Goal: Browse casually: Explore the website without a specific task or goal

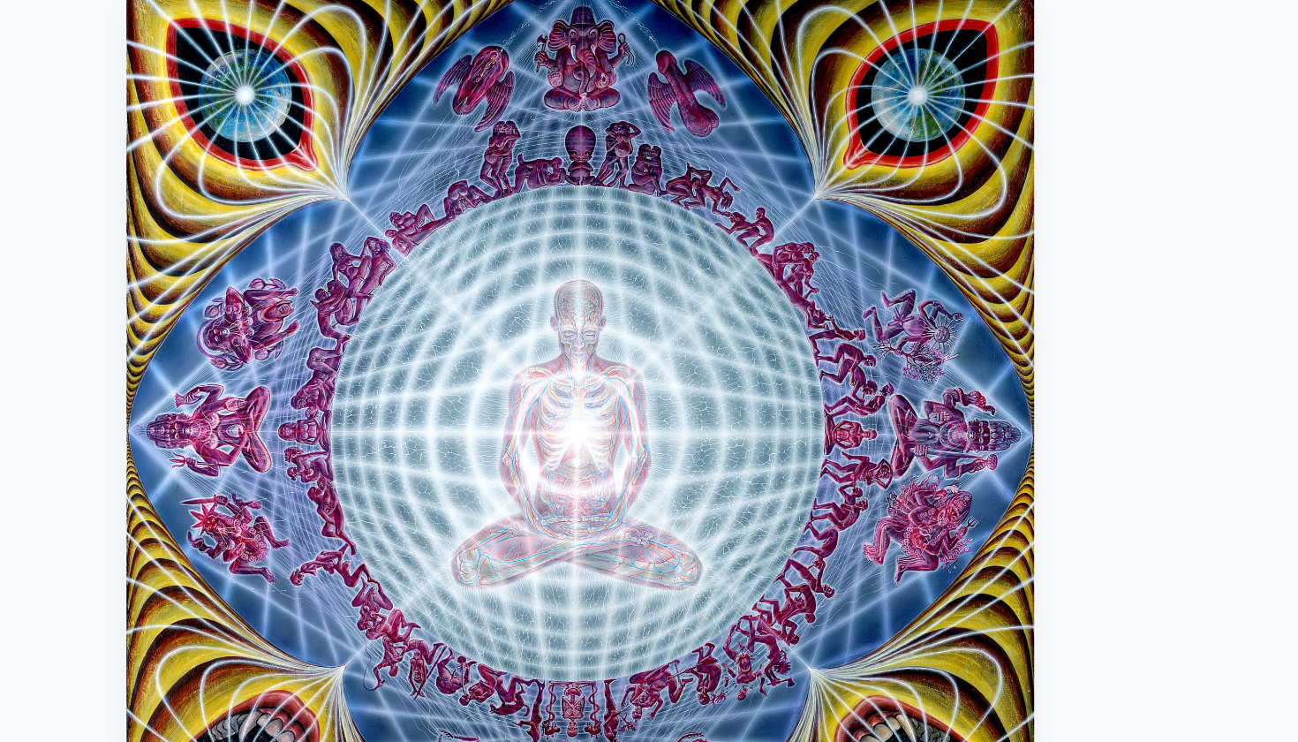
scroll to position [56, 0]
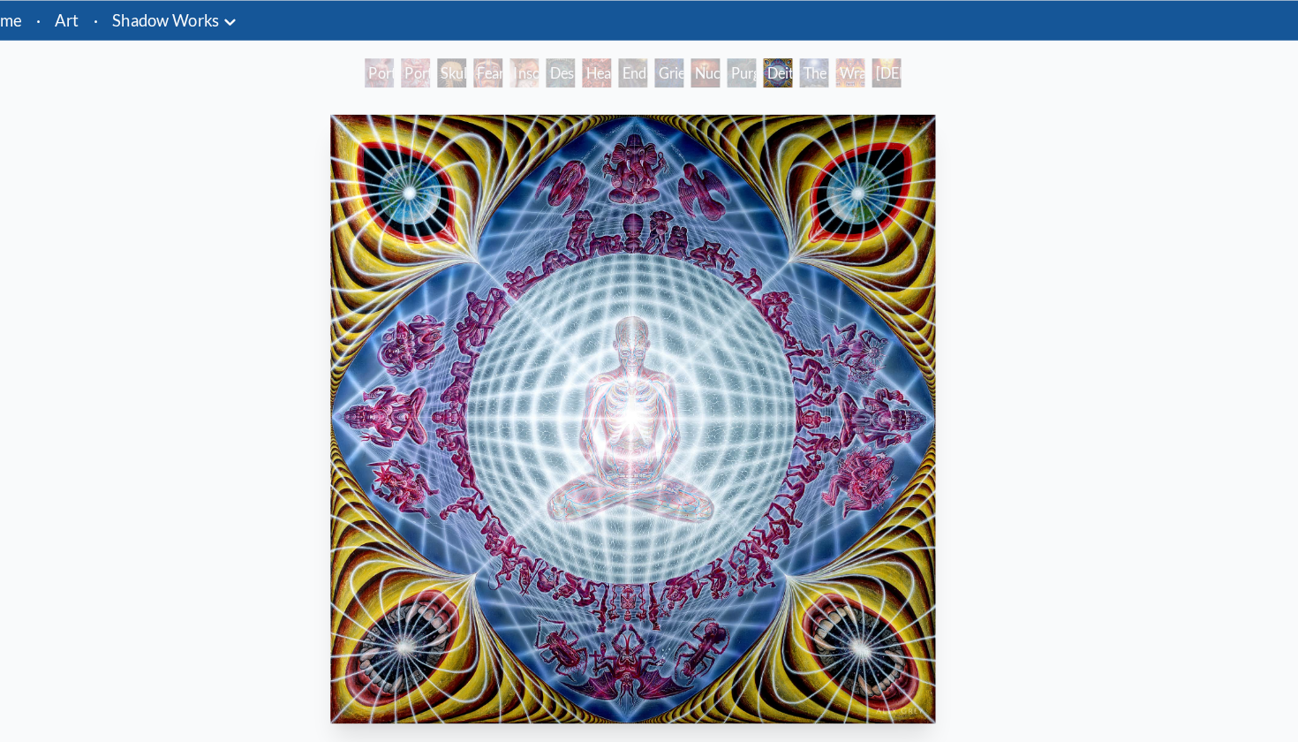
click at [990, 465] on div "Deities & Demons Drinking from the Milky Pool 1987, acrylic on linen, 60 x 60 i…" at bounding box center [649, 512] width 1270 height 814
click at [1049, 209] on div "Deities & Demons Drinking from the Milky Pool 1987, acrylic on linen, 60 x 60 i…" at bounding box center [649, 512] width 1270 height 814
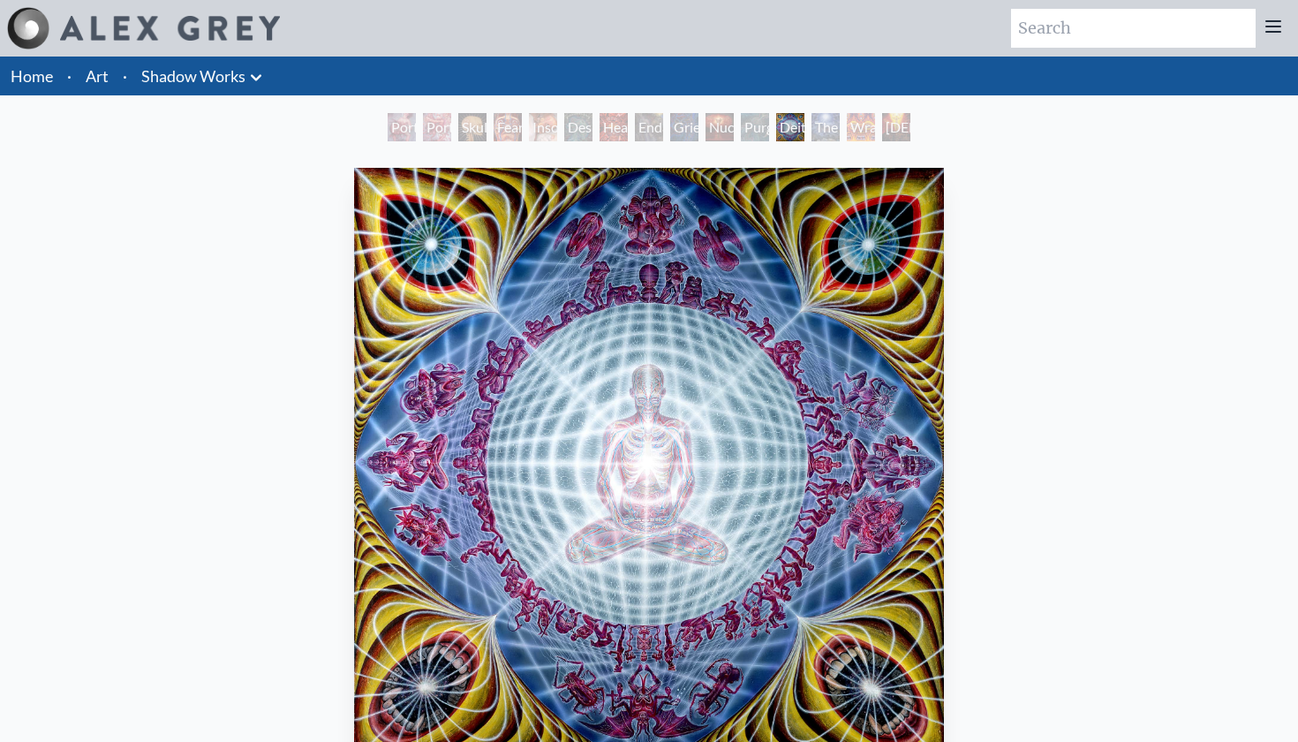
click at [574, 125] on div "Despair" at bounding box center [578, 127] width 28 height 28
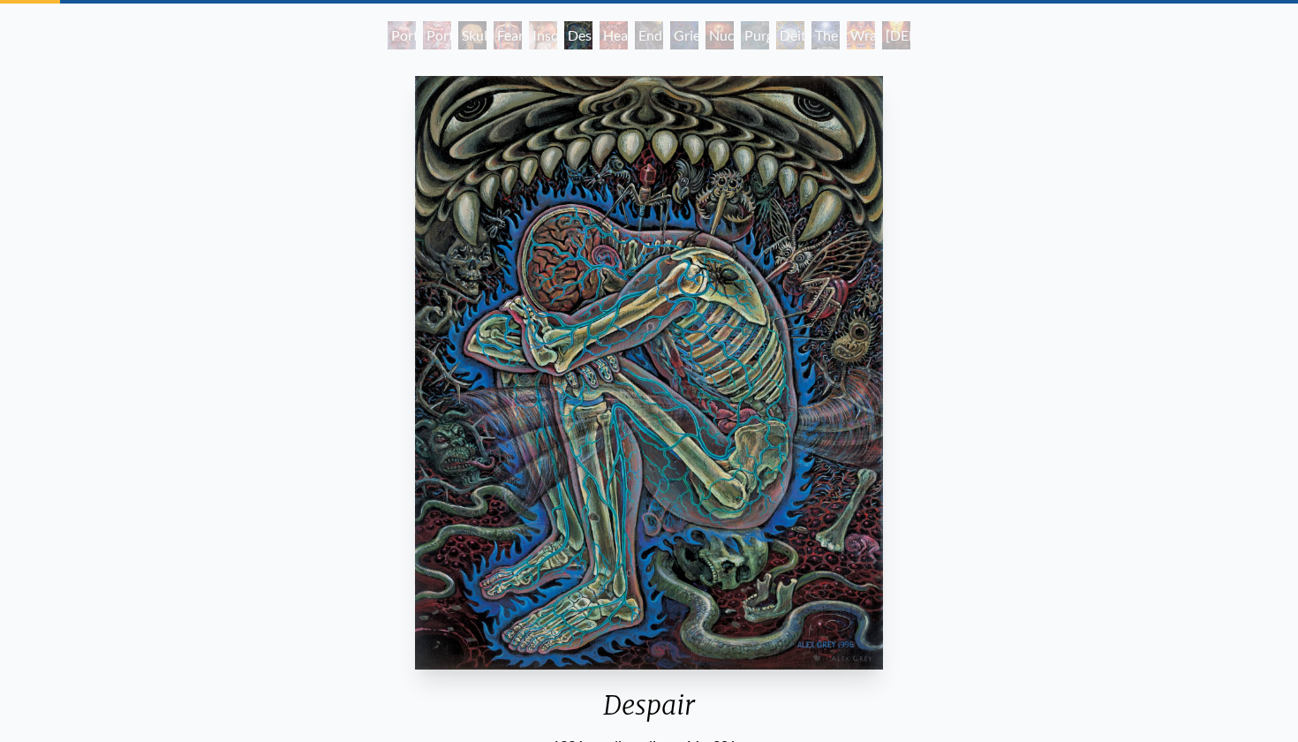
scroll to position [64, 0]
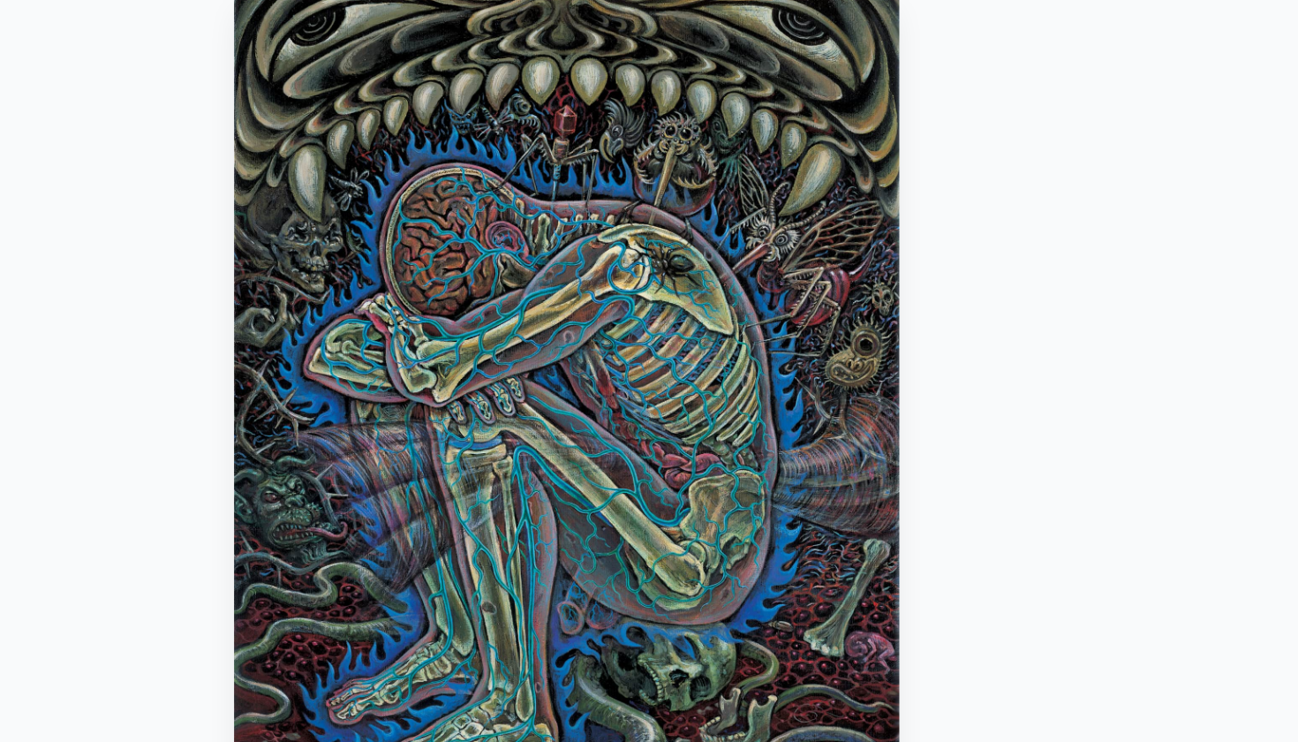
click at [716, 308] on div "Despair 1996, acrylic on linen, 16 x 20 in. Visit the CoSM Shop" at bounding box center [649, 503] width 1270 height 814
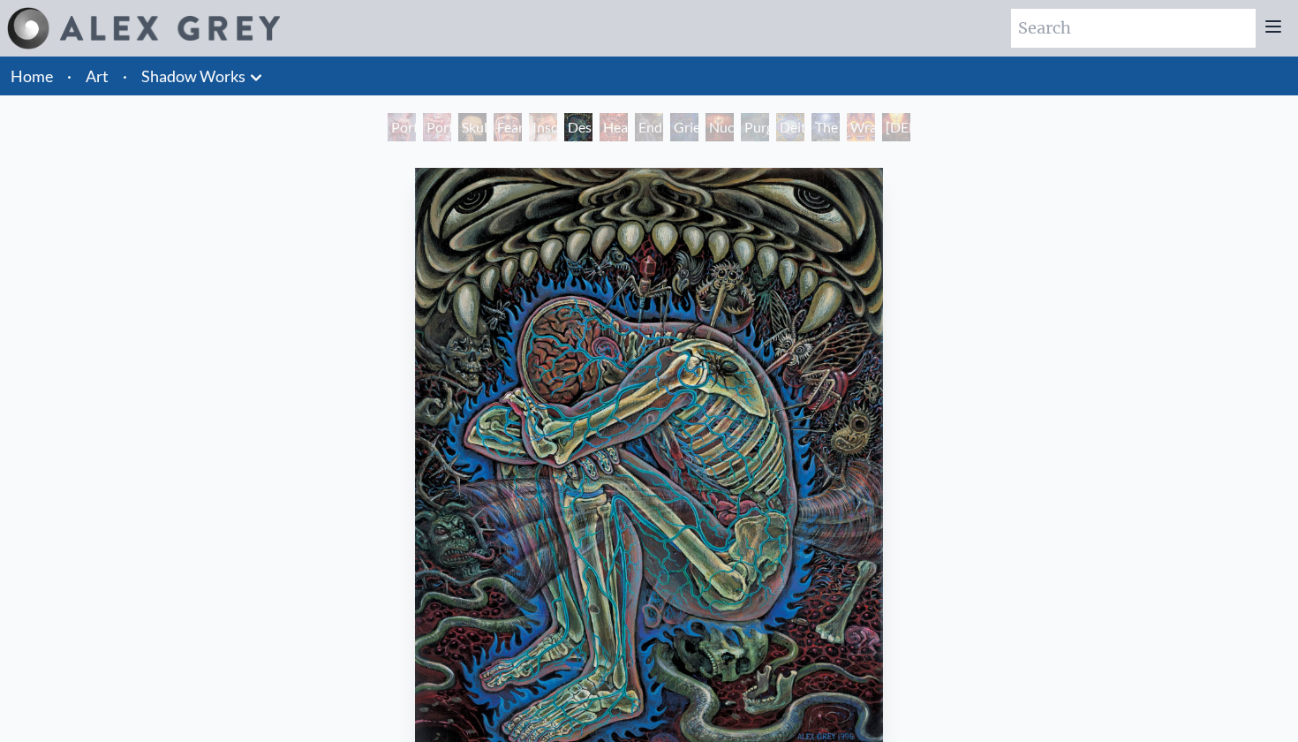
scroll to position [0, 0]
click at [556, 126] on div "Insomnia" at bounding box center [543, 127] width 28 height 28
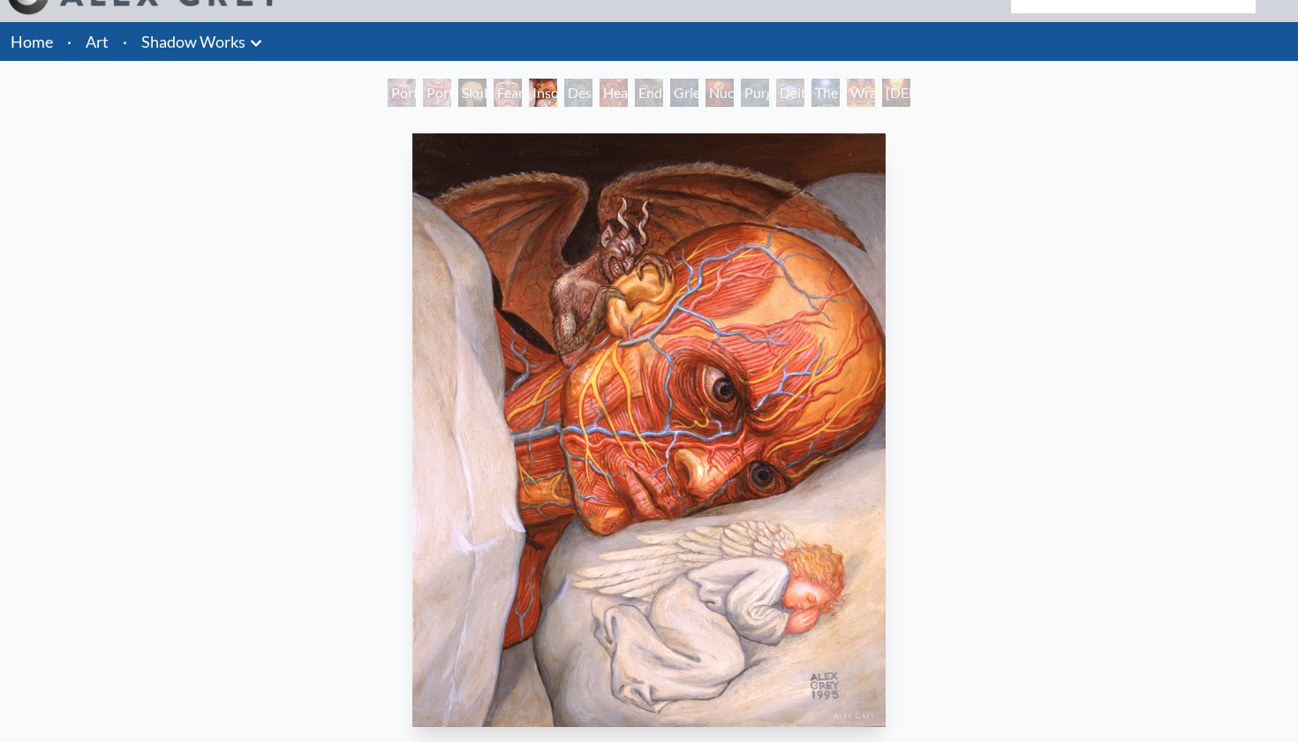
scroll to position [33, 0]
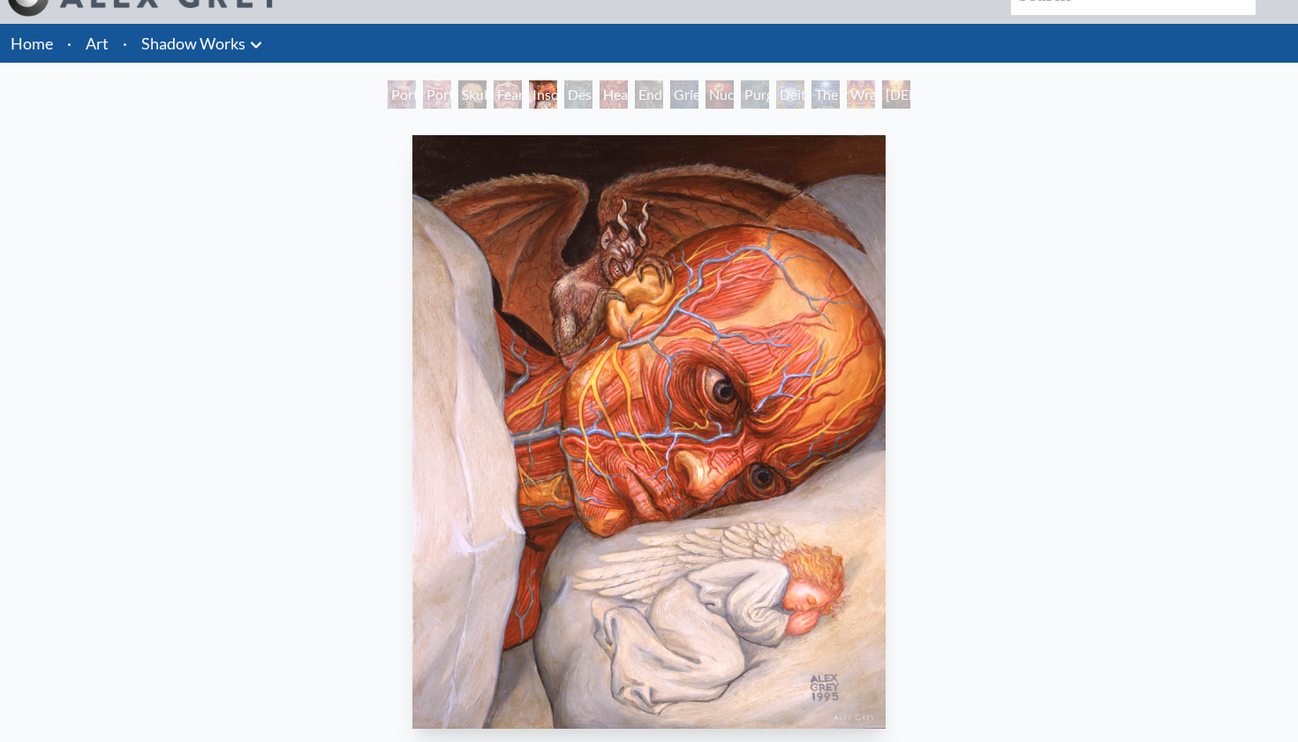
click at [958, 525] on div "Insomnia 1995, oil on wood, 8 x 10 in. Visit the CoSM Shop" at bounding box center [649, 535] width 1270 height 814
click at [510, 93] on div "Fear" at bounding box center [508, 94] width 28 height 28
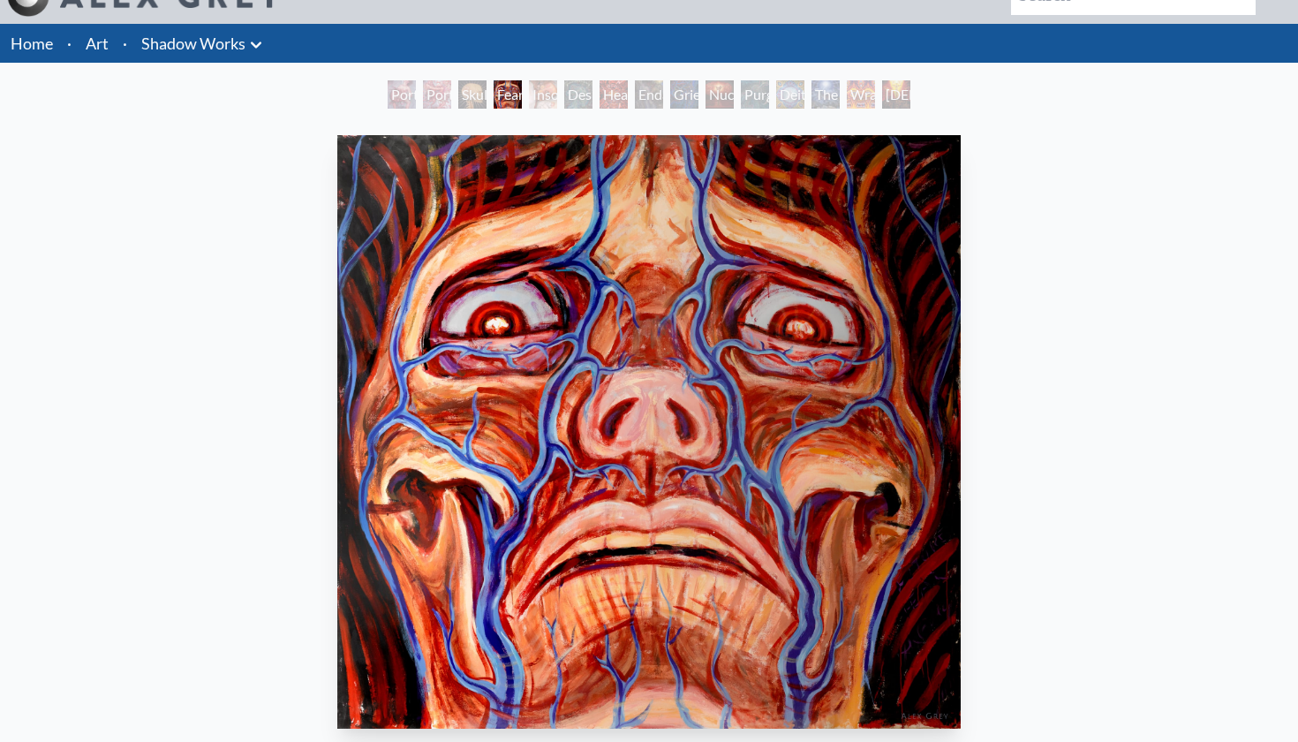
click at [548, 92] on div "Insomnia" at bounding box center [543, 94] width 28 height 28
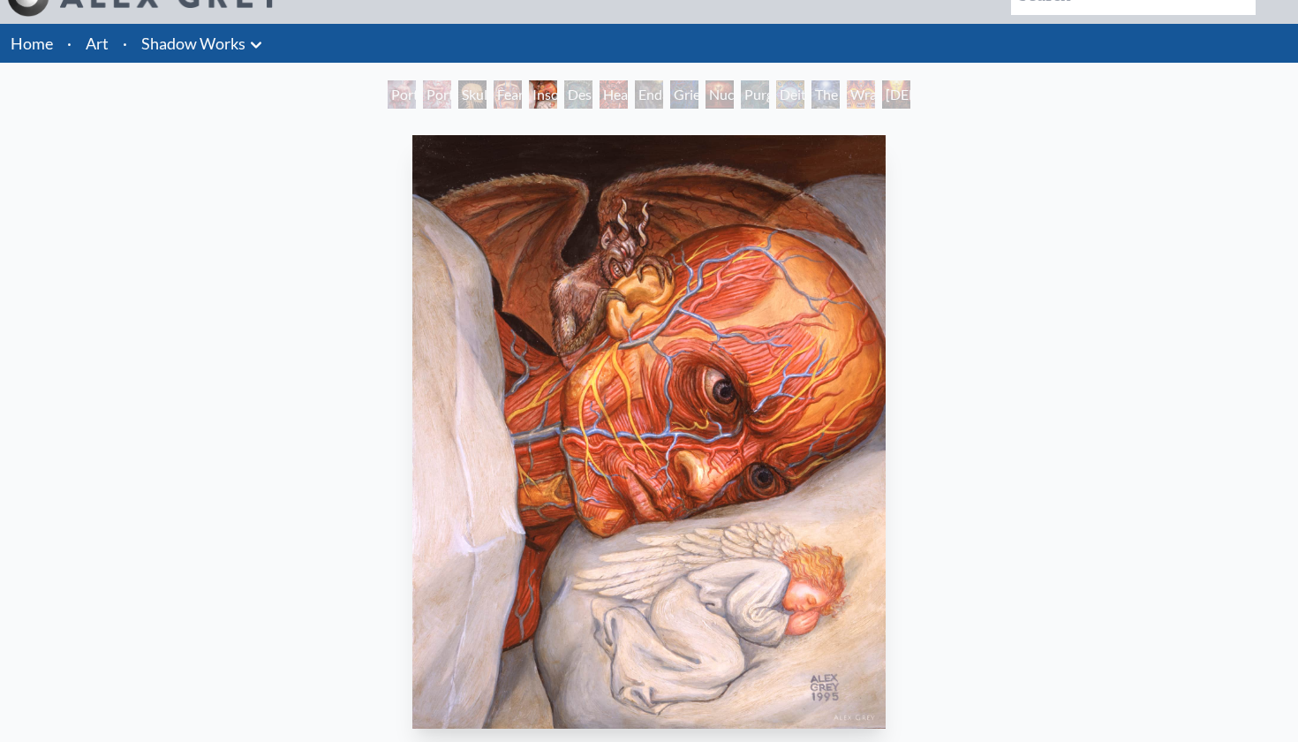
click at [593, 92] on div "Despair" at bounding box center [578, 94] width 28 height 28
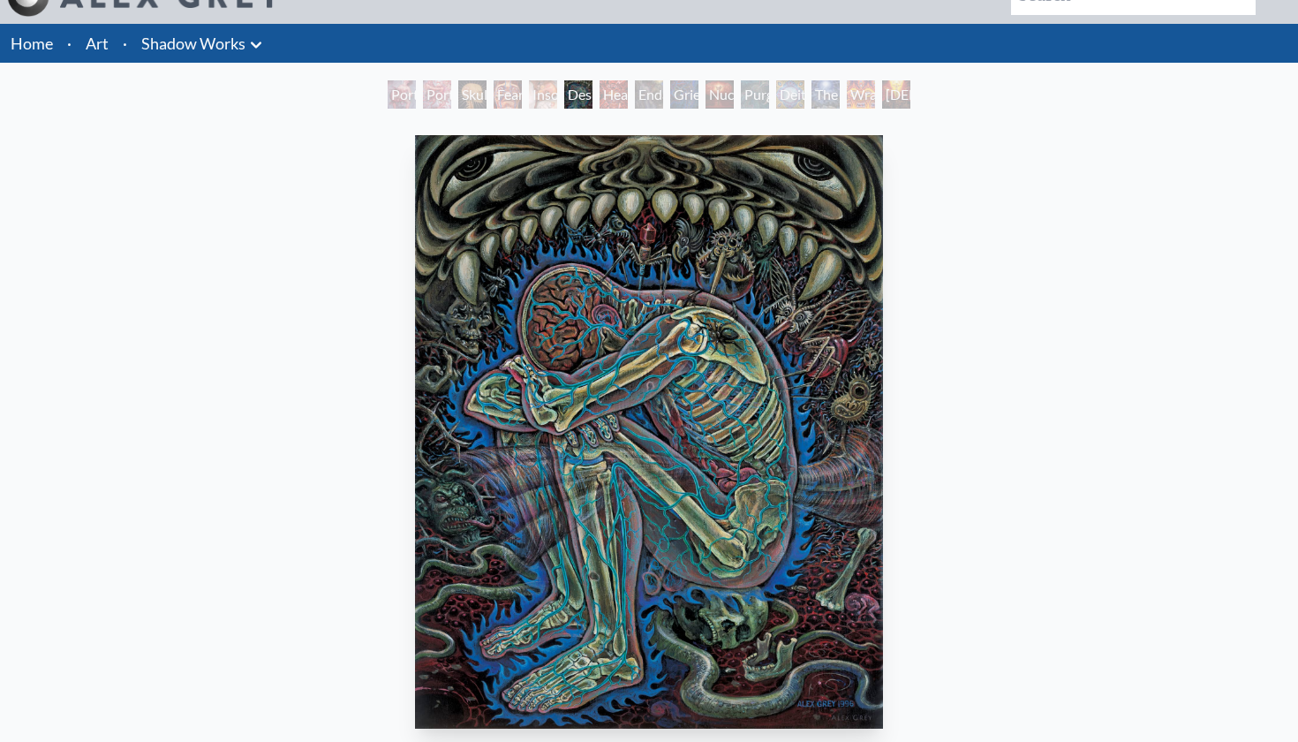
click at [628, 93] on div "Headache" at bounding box center [614, 94] width 28 height 28
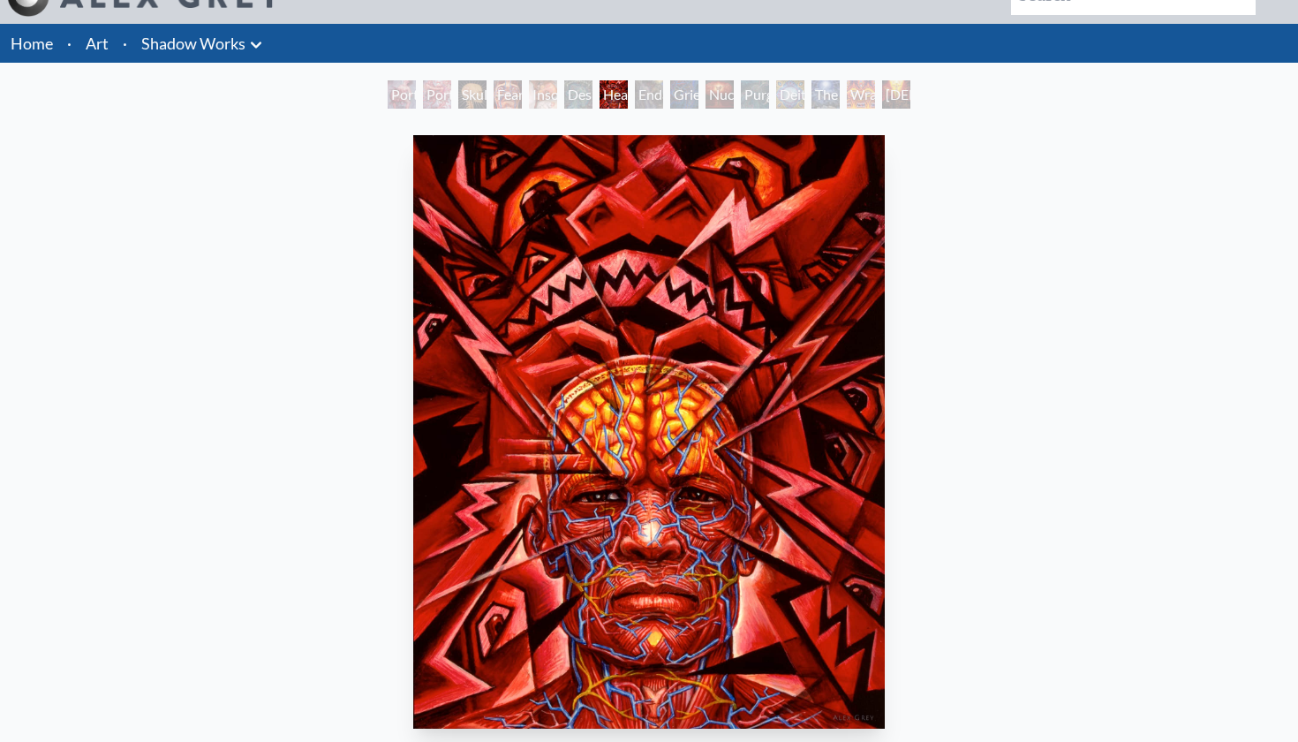
click at [639, 95] on div "Endarkenment" at bounding box center [649, 94] width 28 height 28
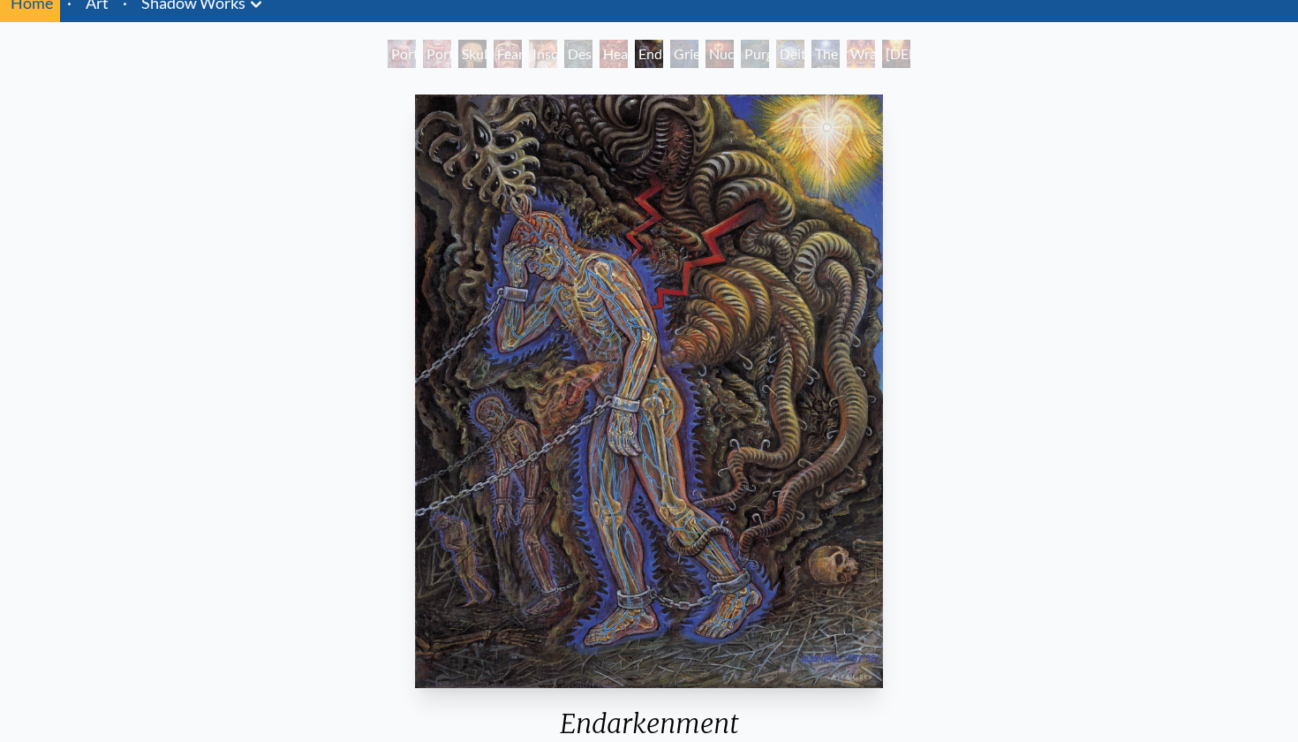
scroll to position [73, 0]
click at [956, 444] on div "Endarkenment 1997, acrylic on linen, 16 x 20 in. Visit the CoSM Shop" at bounding box center [649, 494] width 1270 height 814
click at [686, 50] on div "Grieving" at bounding box center [684, 54] width 28 height 28
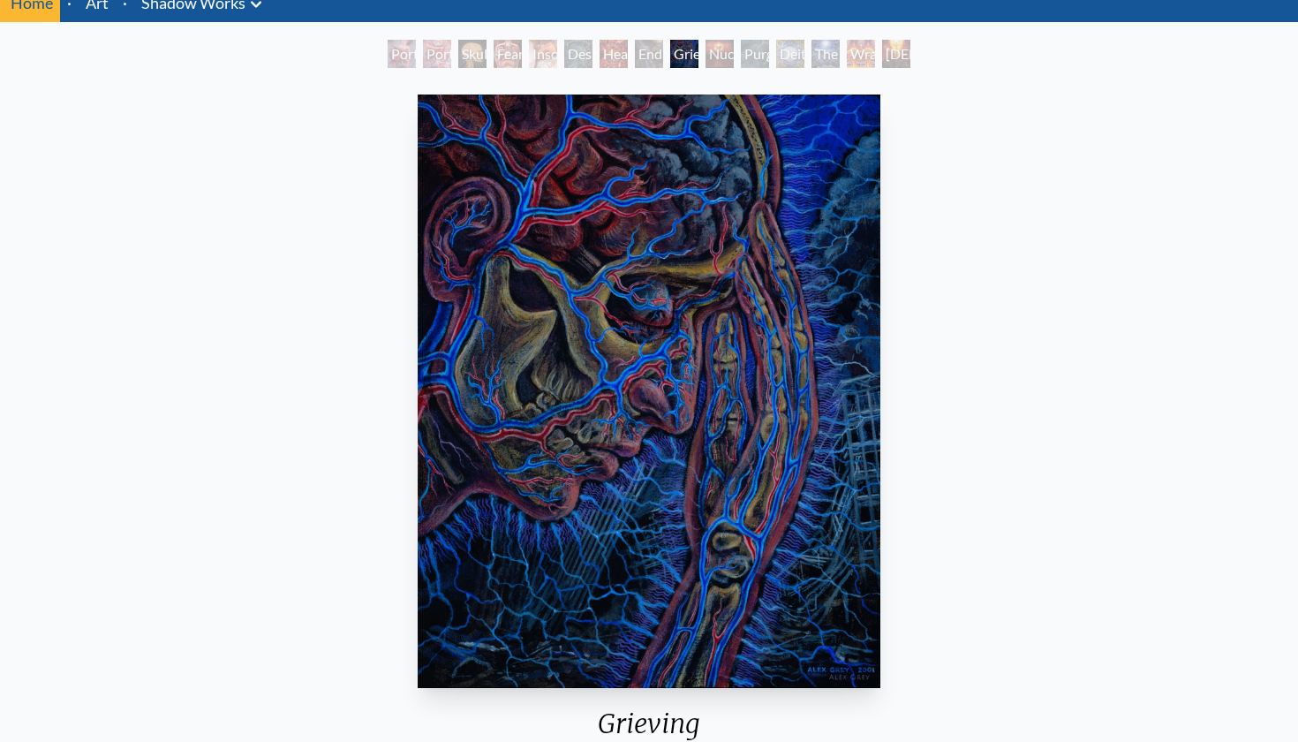
click at [721, 49] on div "Nuclear Crucifixion" at bounding box center [720, 54] width 28 height 28
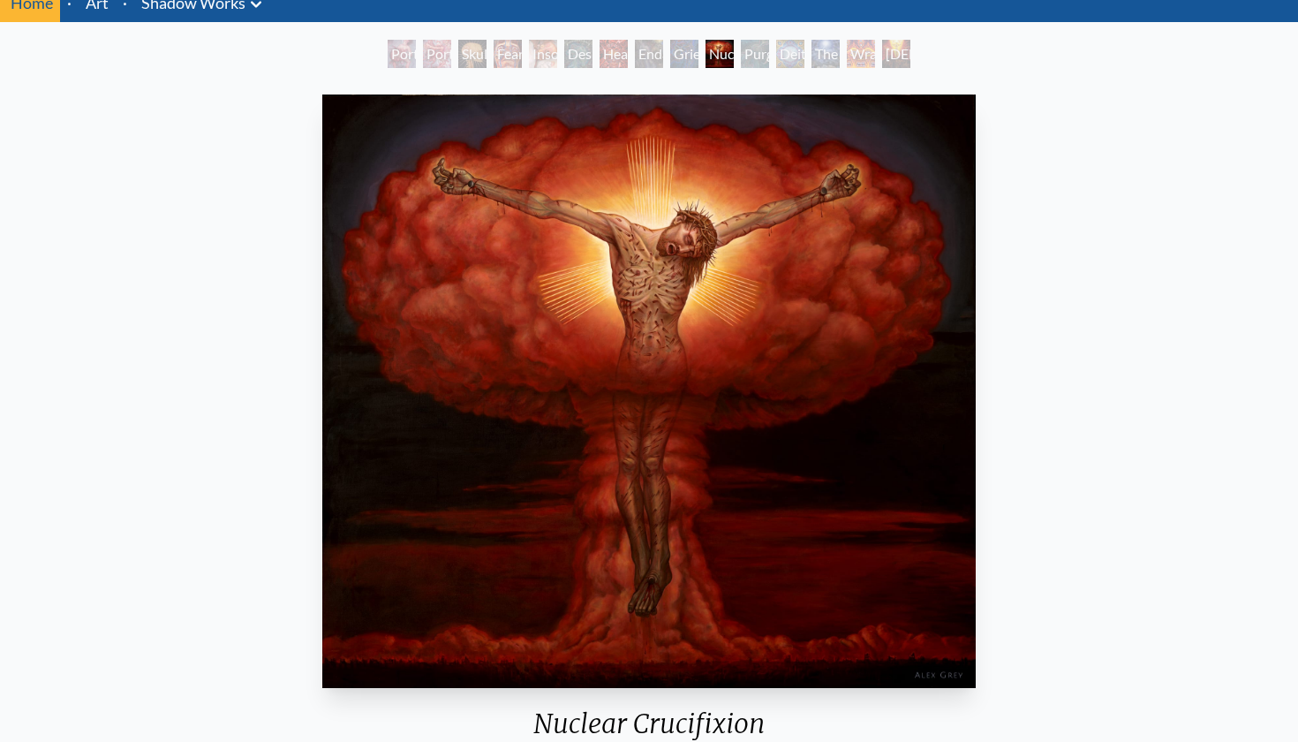
click at [999, 453] on div "Nuclear Crucifixion 1980, oil on linen, 126 x 114 in. Visit the CoSM Shop" at bounding box center [649, 494] width 1270 height 814
click at [752, 50] on div "Purging" at bounding box center [755, 54] width 28 height 28
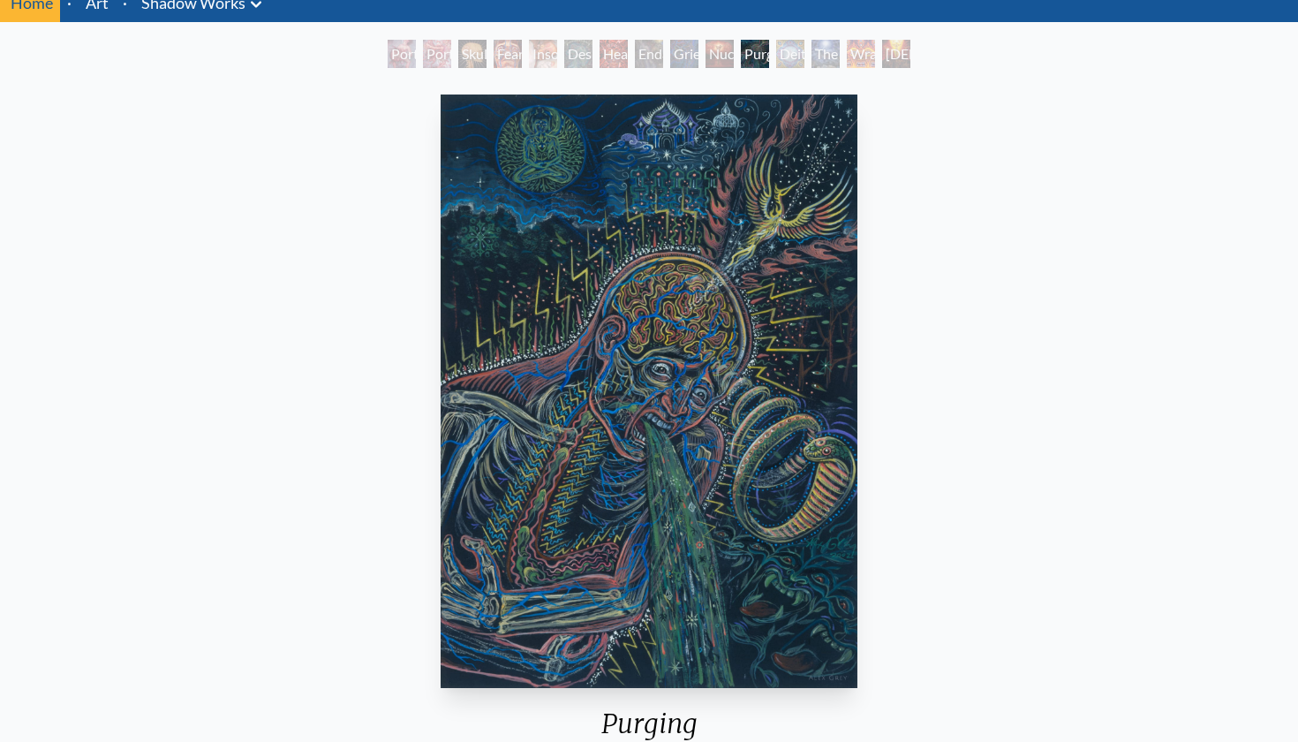
click at [928, 377] on div "Purging 2001, acrylic on paper, 11 x 14 in. Visit the CoSM Shop" at bounding box center [649, 494] width 1270 height 814
click at [787, 56] on div "Deities & Demons Drinking from the Milky Pool" at bounding box center [790, 54] width 28 height 28
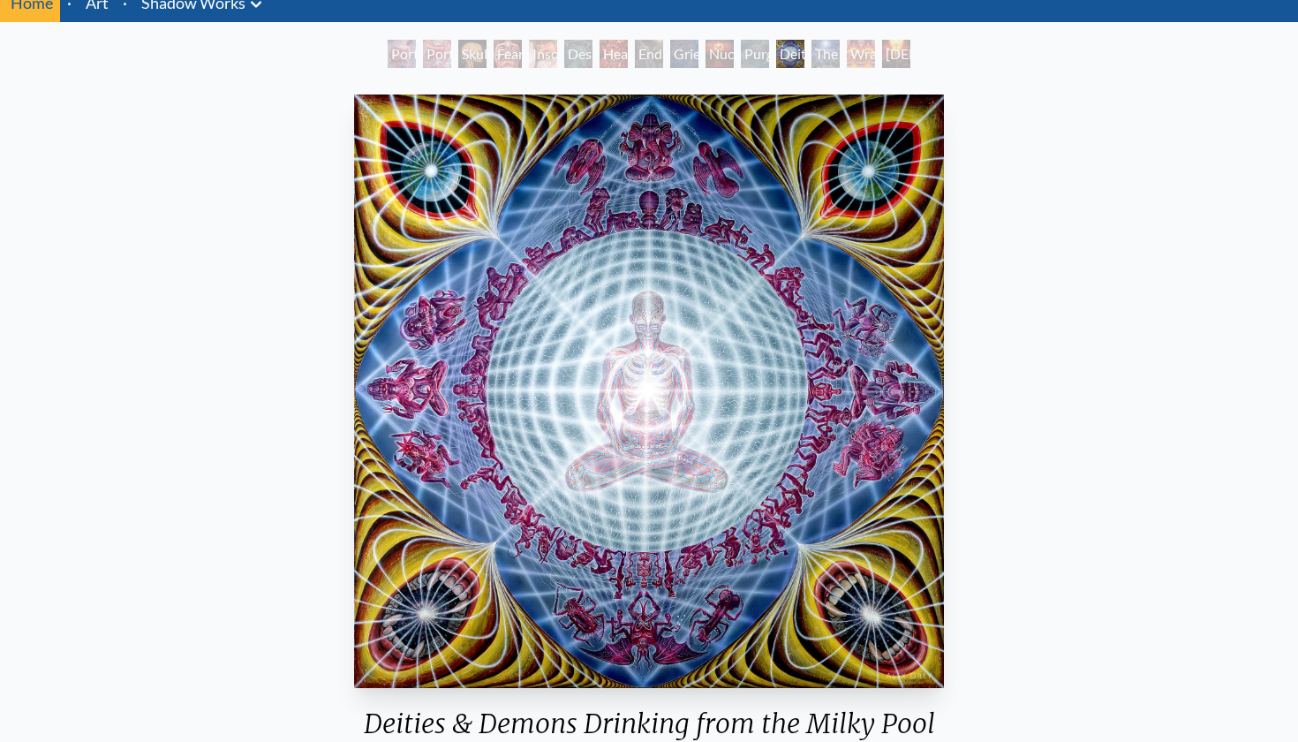
click at [882, 46] on div "Christ & the Two Thieves" at bounding box center [896, 54] width 28 height 28
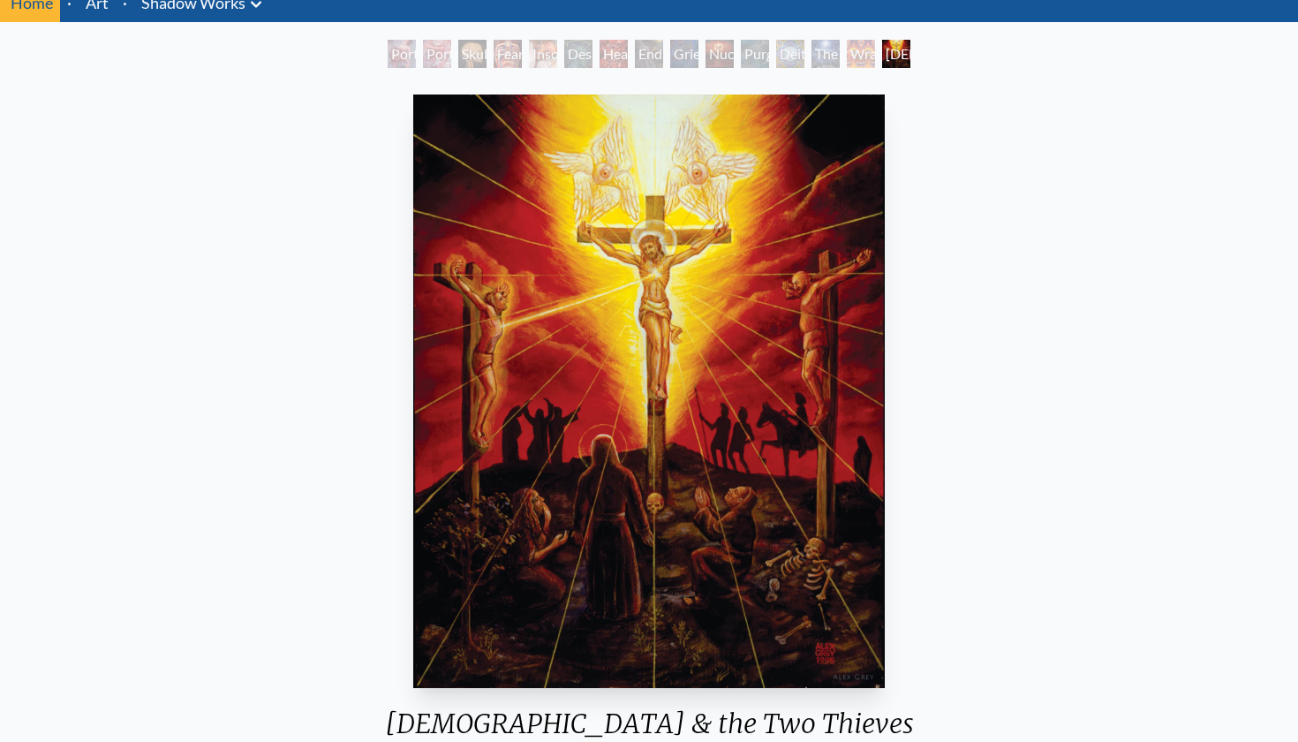
click at [857, 51] on div "Wrathful Deity" at bounding box center [861, 54] width 28 height 28
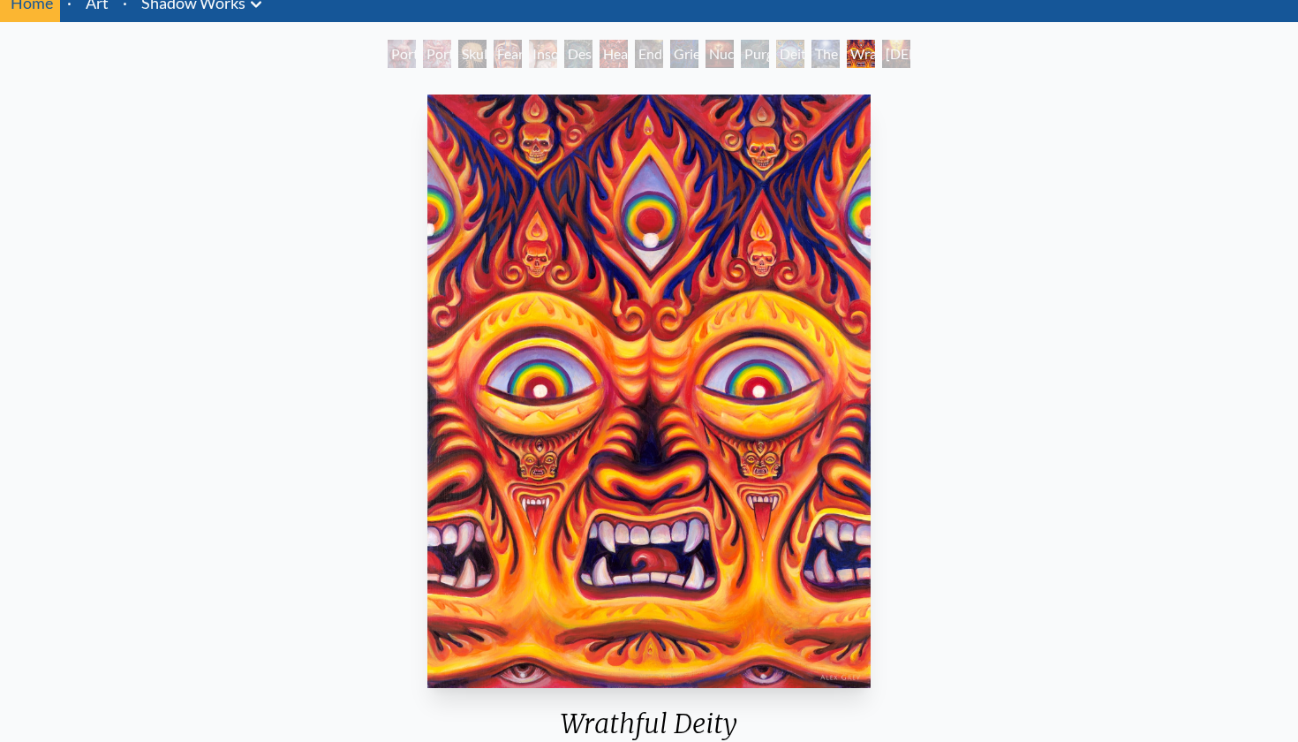
click at [882, 52] on div "Christ & the Two Thieves" at bounding box center [896, 54] width 28 height 28
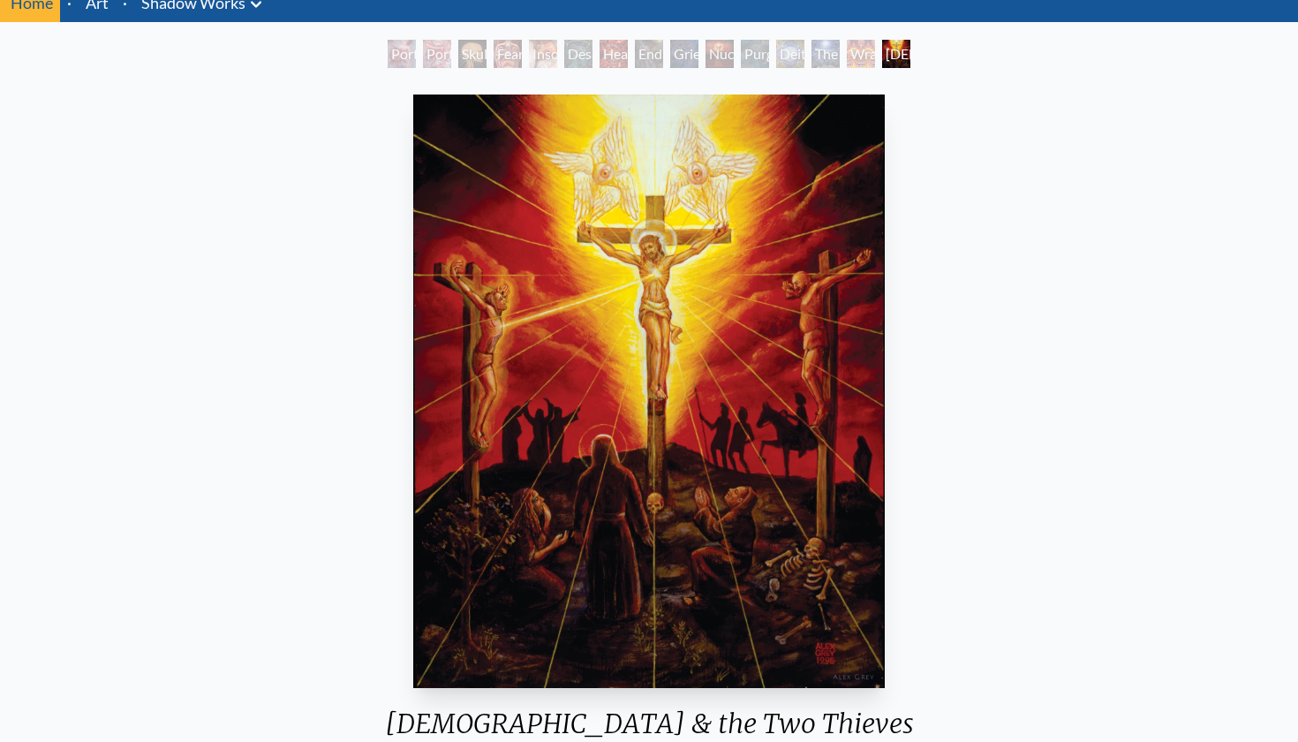
click at [945, 414] on div "Christ & the Two Thieves 1995, oil on wood, 11 x 14 in. Visit the CoSM Shop" at bounding box center [649, 494] width 1270 height 814
click at [856, 51] on div "Wrathful Deity" at bounding box center [861, 54] width 28 height 28
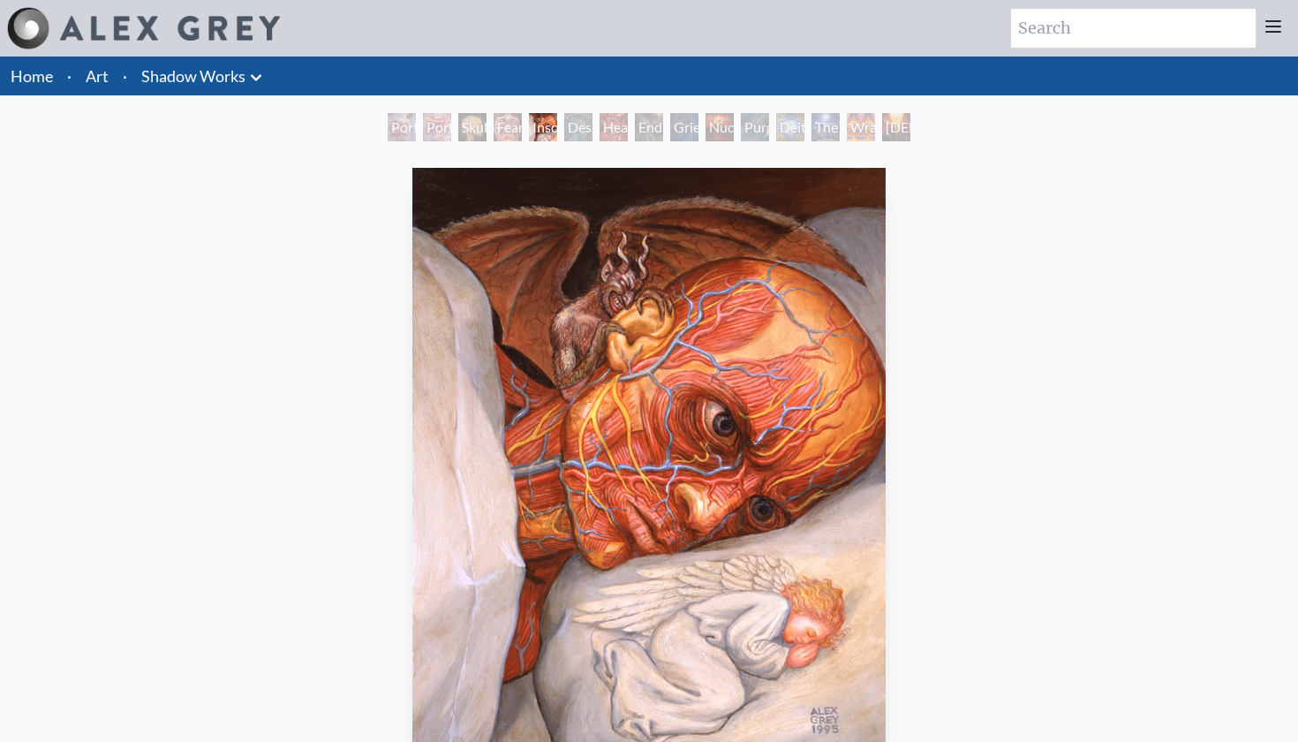
click at [206, 68] on link "Shadow Works" at bounding box center [193, 76] width 104 height 25
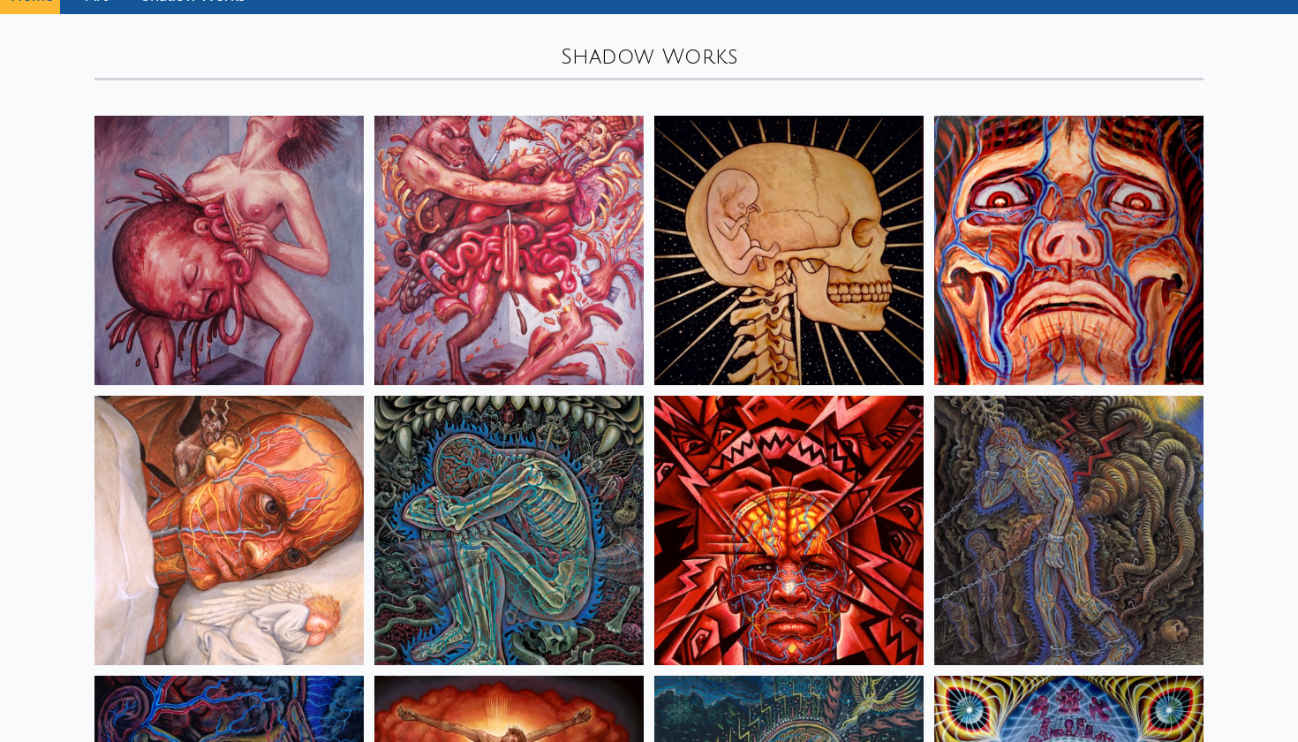
scroll to position [81, 0]
click at [531, 263] on img at bounding box center [509, 250] width 269 height 269
click at [850, 276] on img at bounding box center [788, 250] width 269 height 269
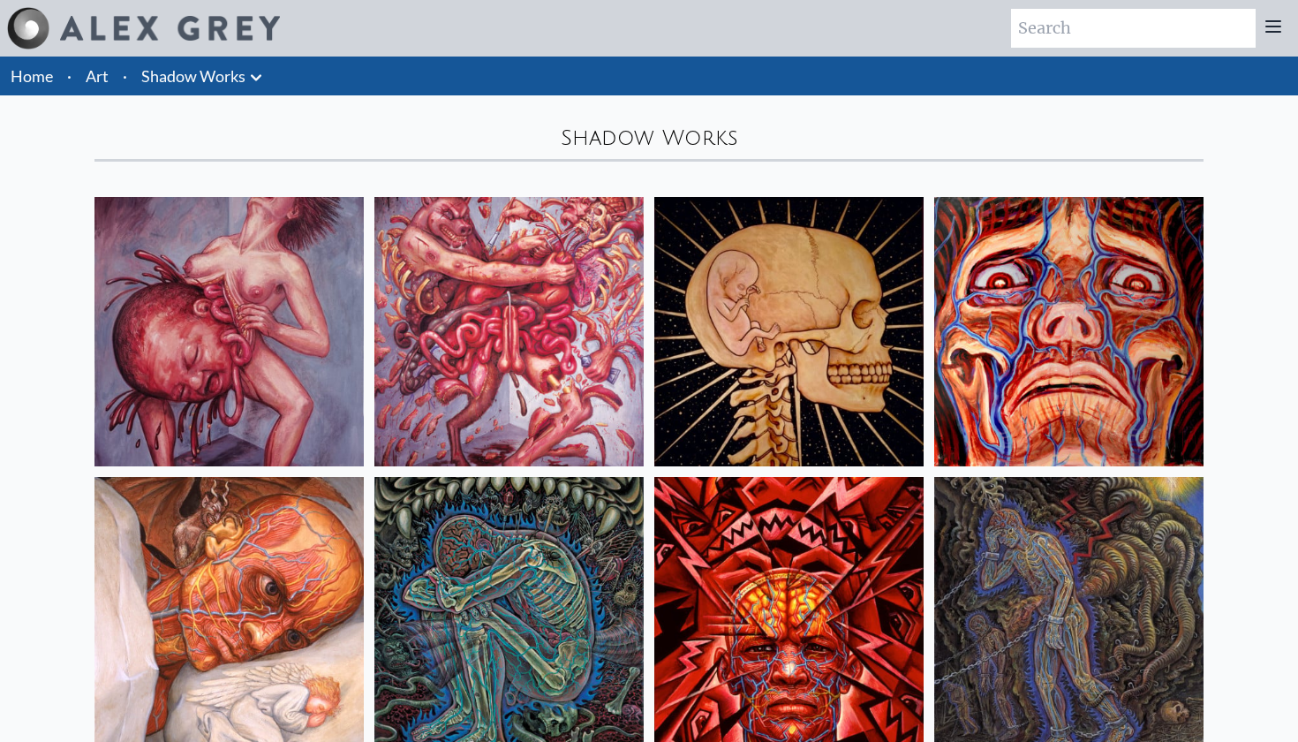
scroll to position [0, 0]
click at [192, 72] on link "Shadow Works" at bounding box center [193, 76] width 104 height 25
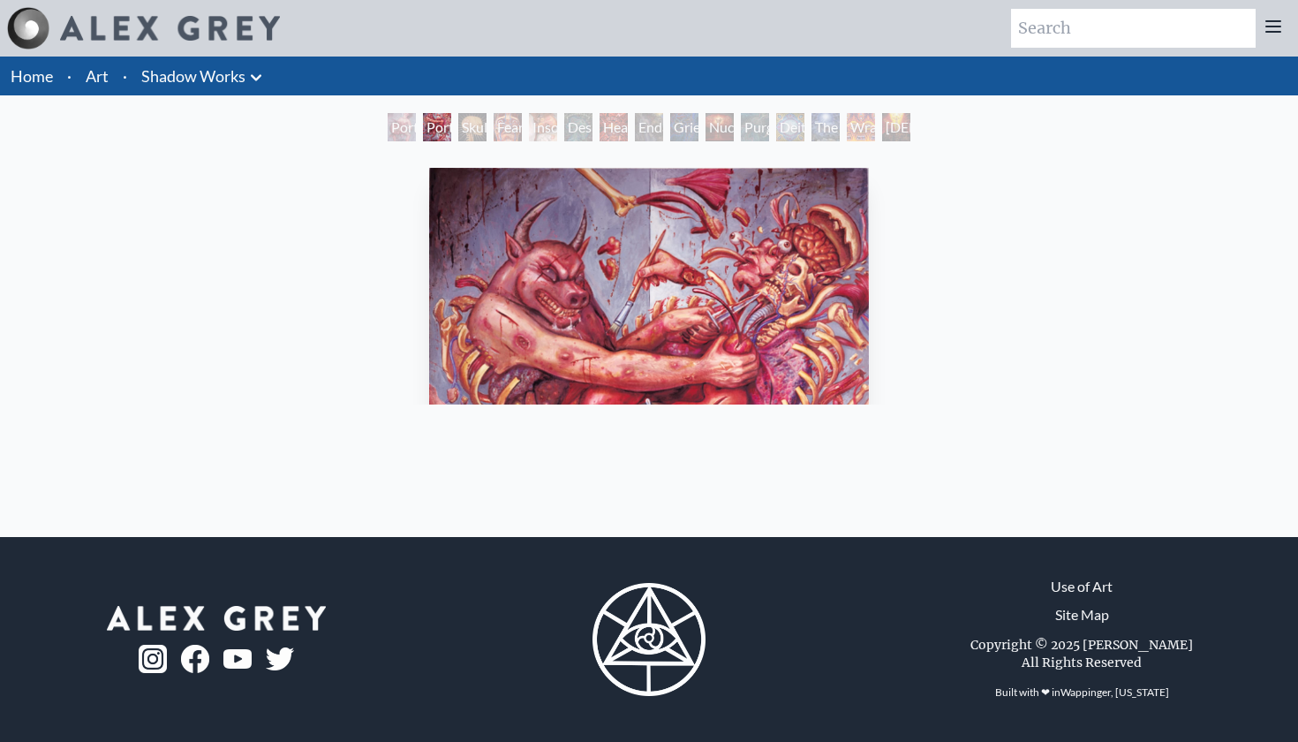
click at [630, 299] on img "2 / 15" at bounding box center [648, 465] width 439 height 594
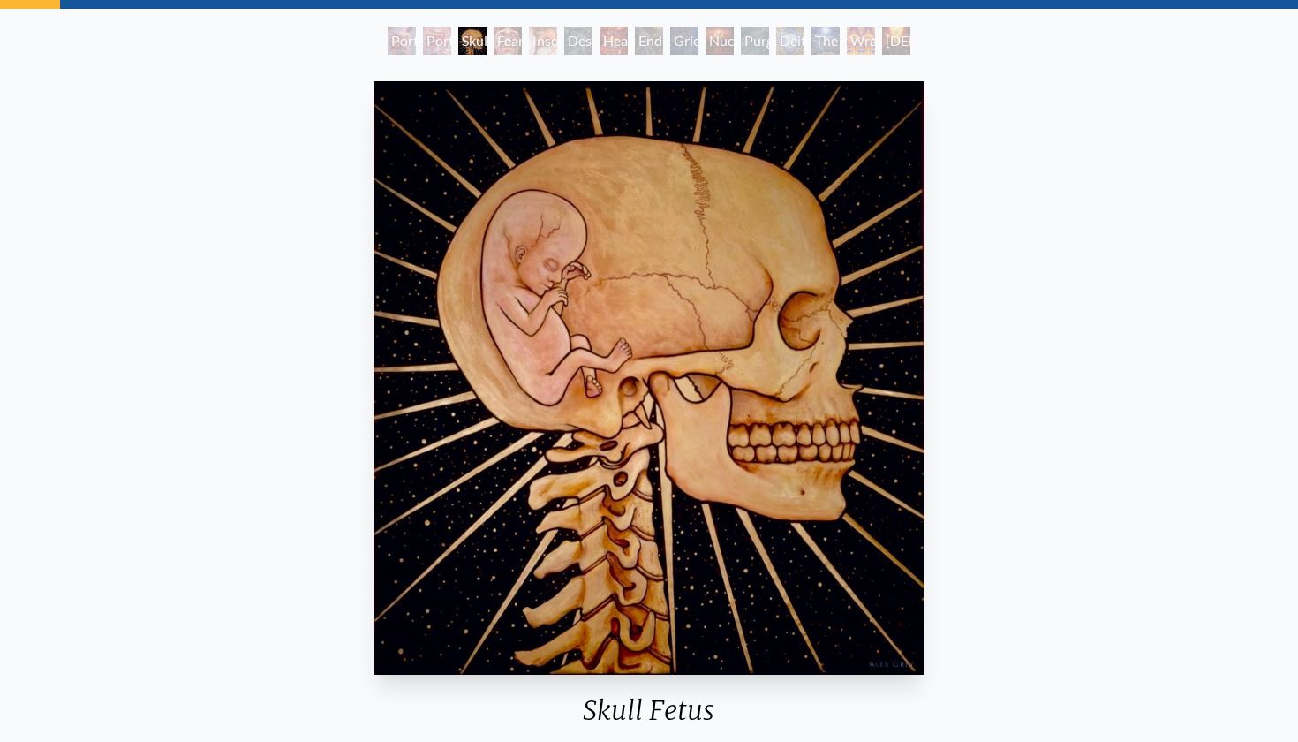
scroll to position [82, 0]
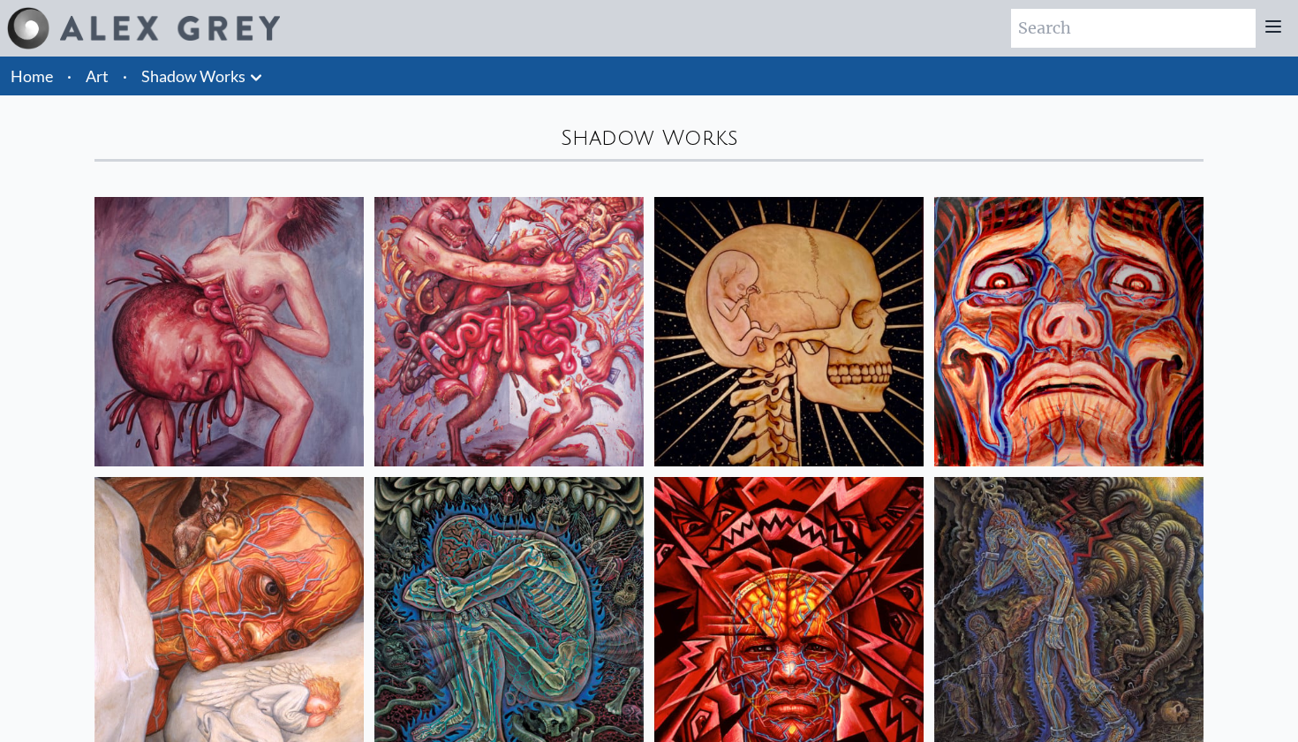
click at [102, 73] on link "Art" at bounding box center [97, 76] width 23 height 25
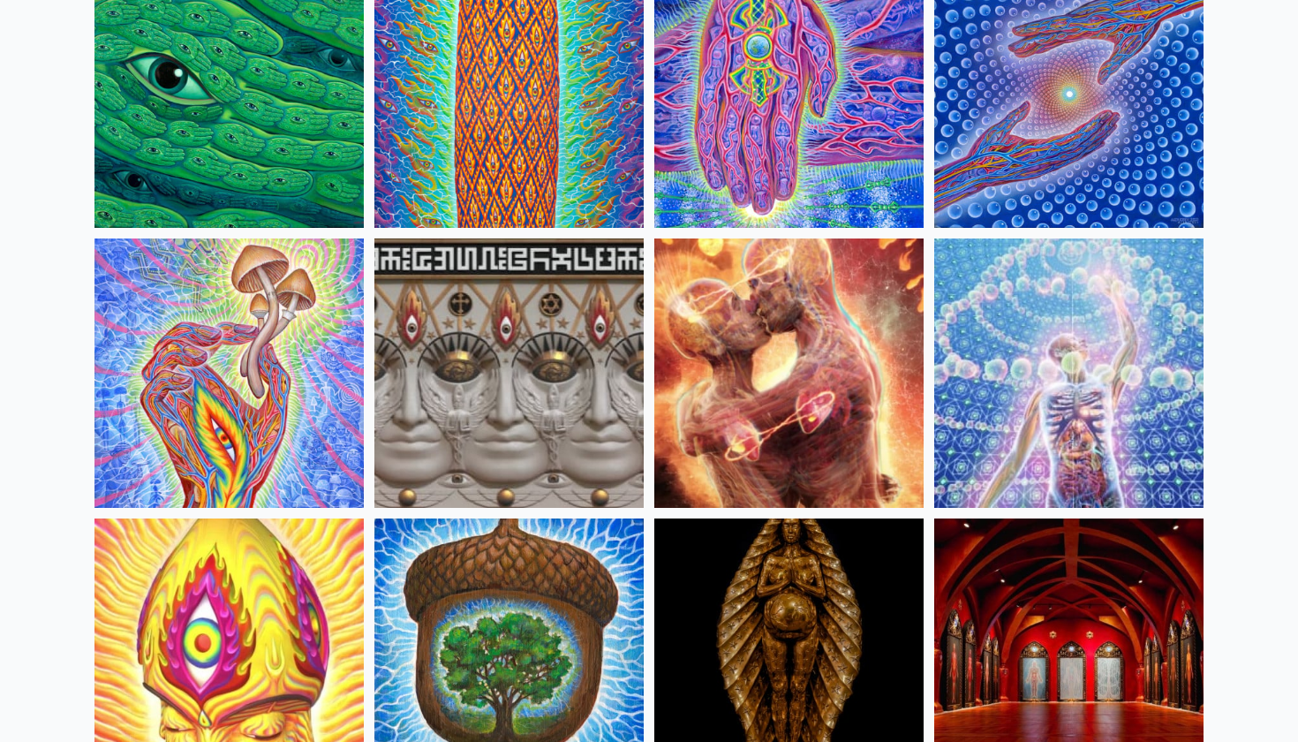
scroll to position [240, 0]
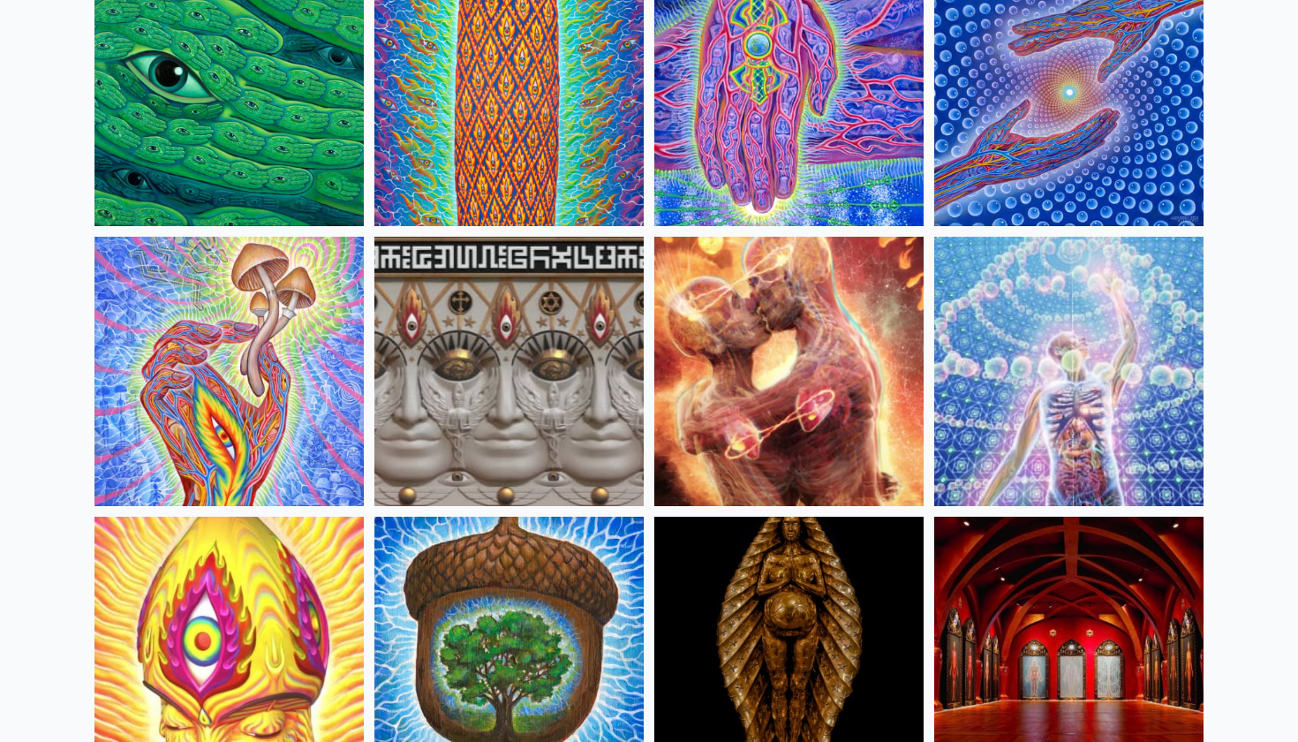
click at [579, 447] on img at bounding box center [509, 371] width 269 height 269
